Goal: Task Accomplishment & Management: Manage account settings

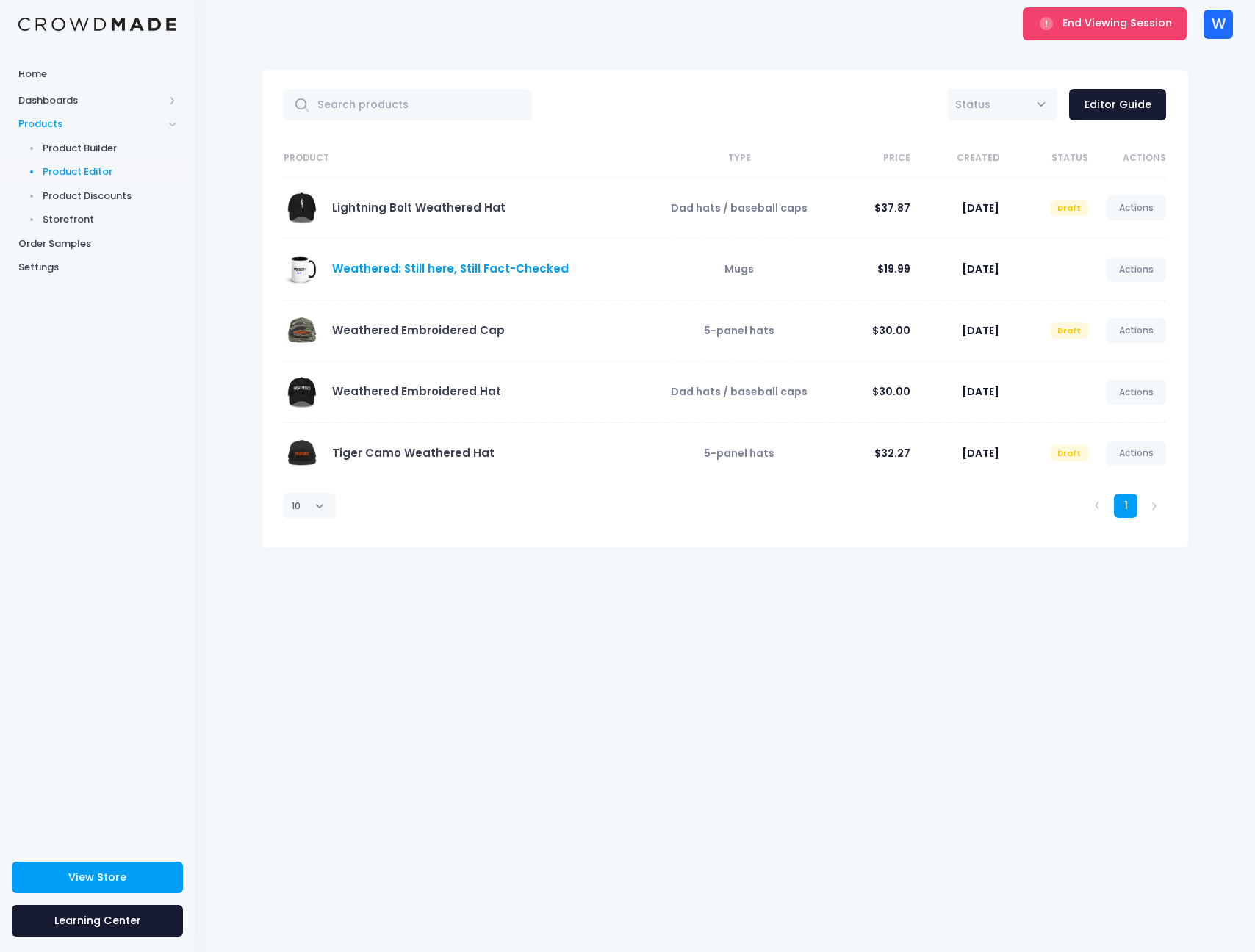
click at [464, 271] on link "Weathered: Still here, Still Fact-Checked" at bounding box center [450, 268] width 237 height 15
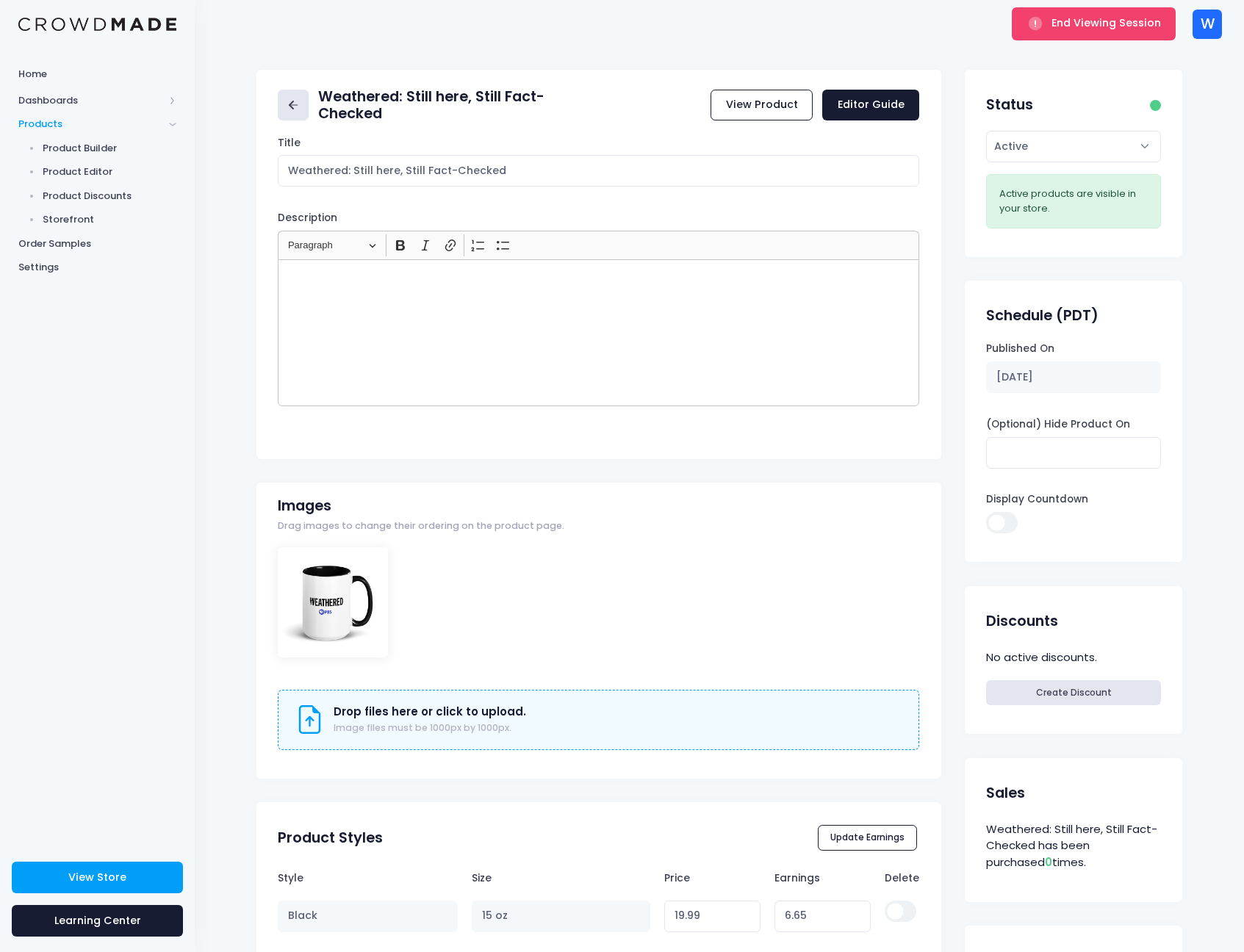
click at [299, 111] on icon at bounding box center [293, 105] width 17 height 17
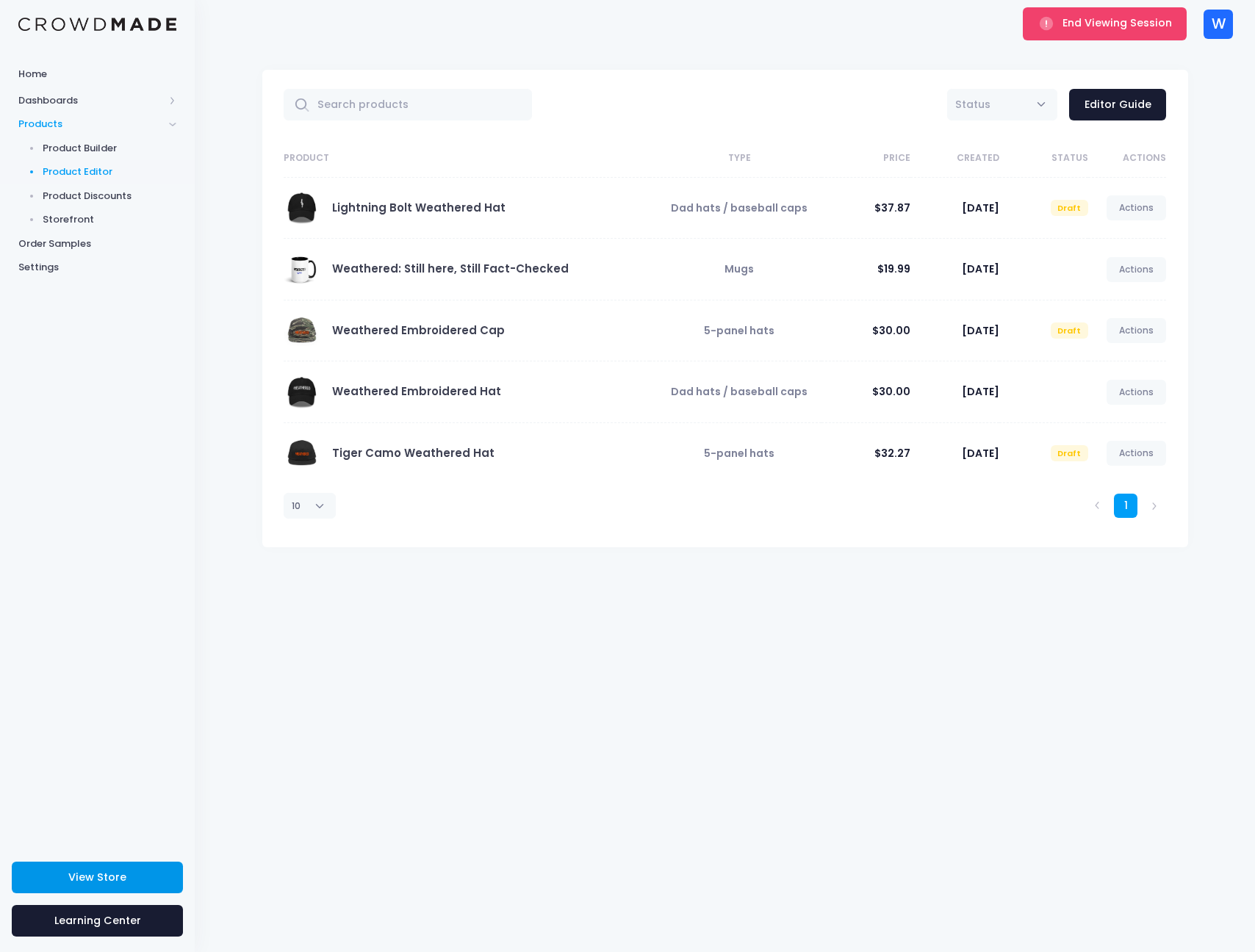
click at [138, 881] on link "View Store" at bounding box center [97, 877] width 171 height 32
click at [1081, 29] on span "End Viewing Session" at bounding box center [1117, 22] width 110 height 14
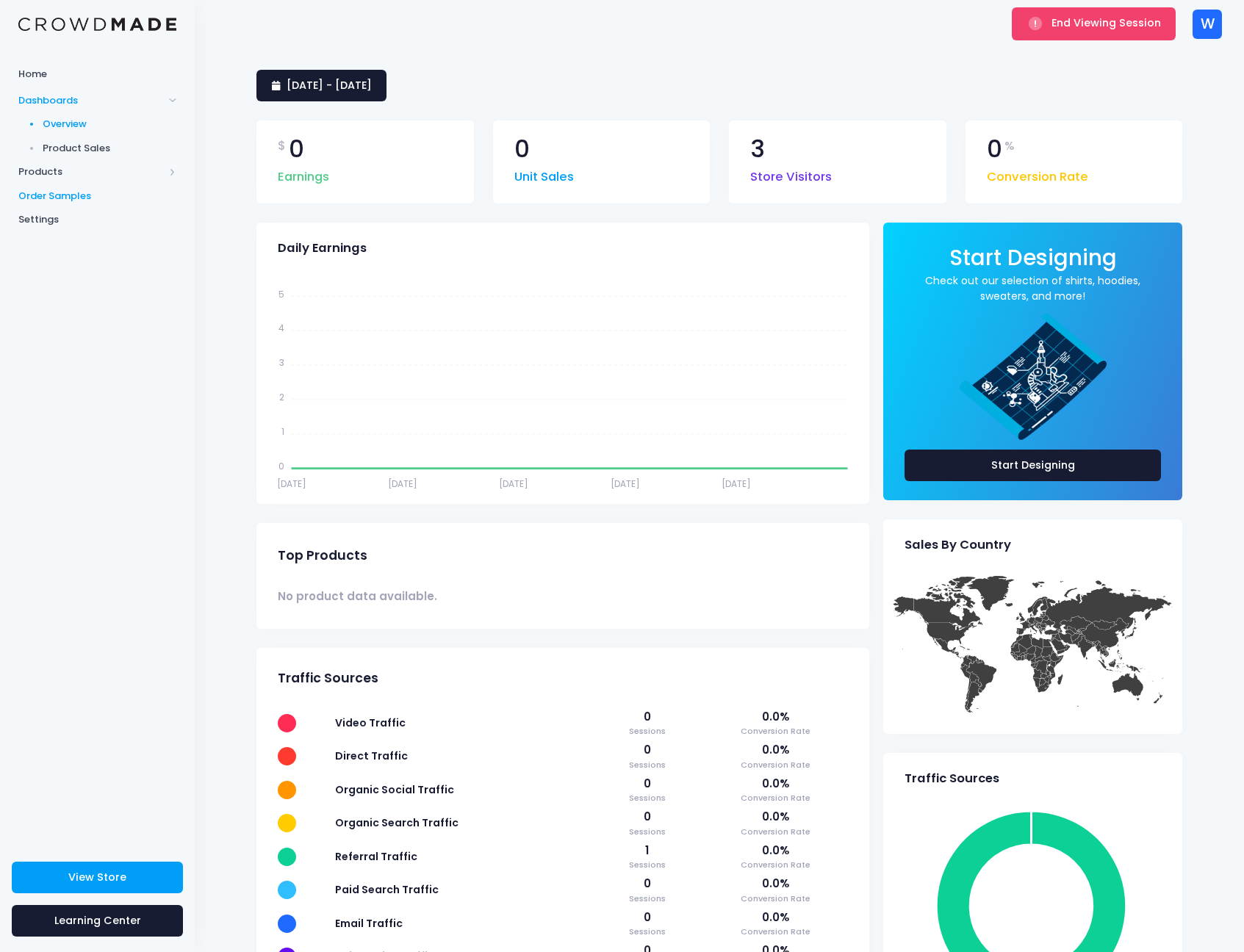
click at [77, 196] on span "Order Samples" at bounding box center [97, 196] width 158 height 14
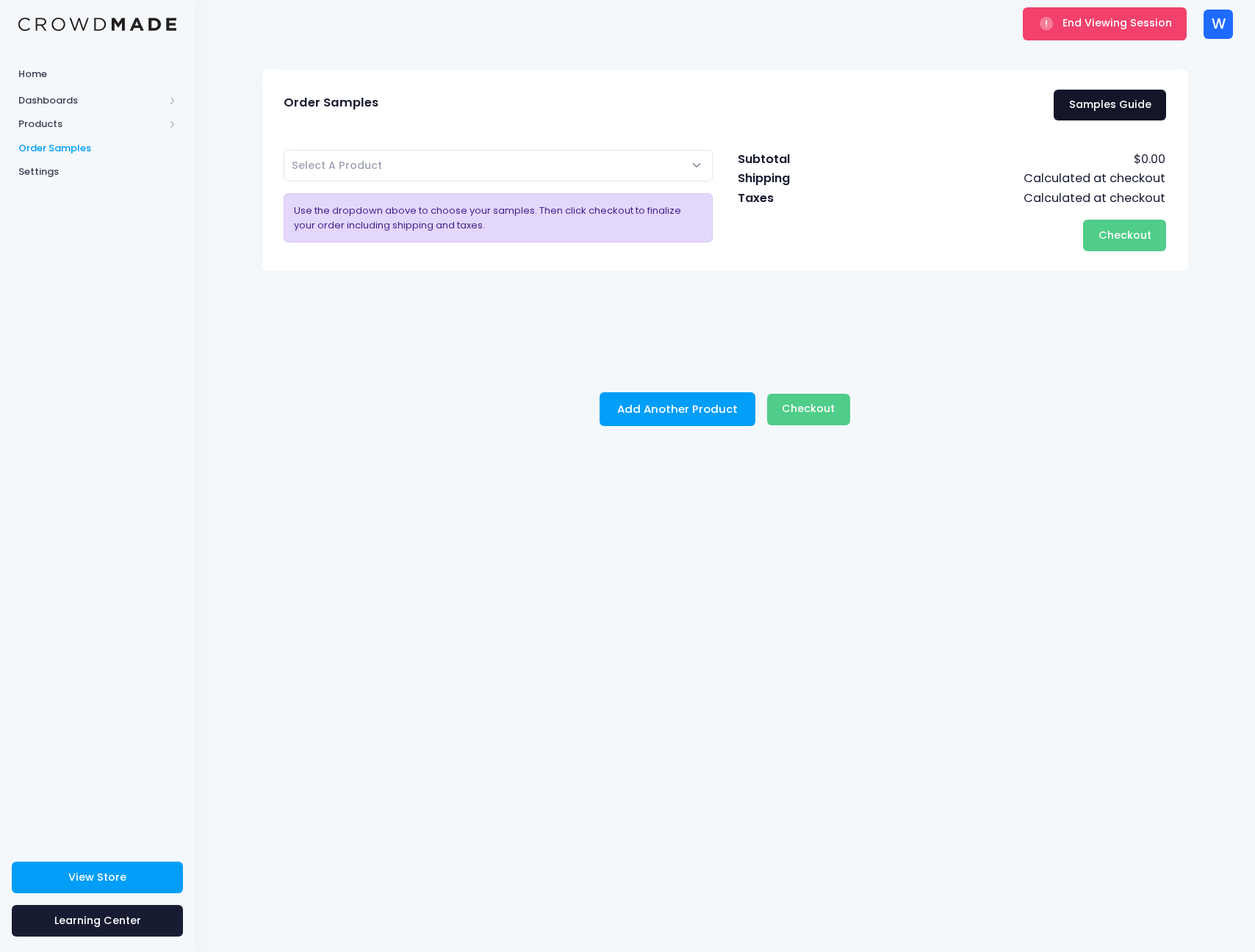
click at [1109, 103] on link "Samples Guide" at bounding box center [1109, 106] width 112 height 32
click at [1060, 34] on button "End Viewing Session" at bounding box center [1104, 23] width 164 height 33
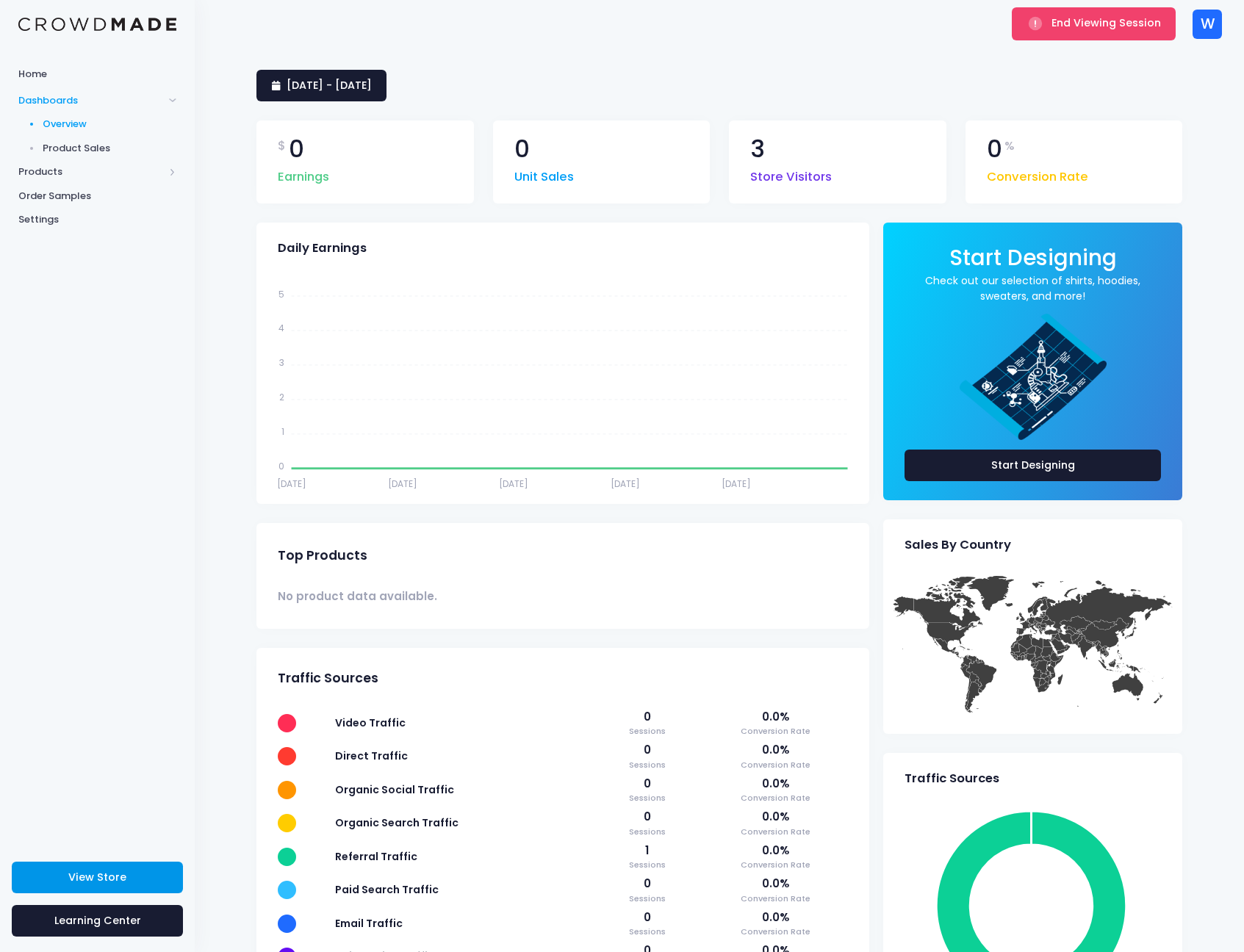
click at [85, 871] on span "View Store" at bounding box center [97, 877] width 58 height 14
click at [1068, 20] on span "End Viewing Session" at bounding box center [1106, 22] width 110 height 14
